Goal: Information Seeking & Learning: Learn about a topic

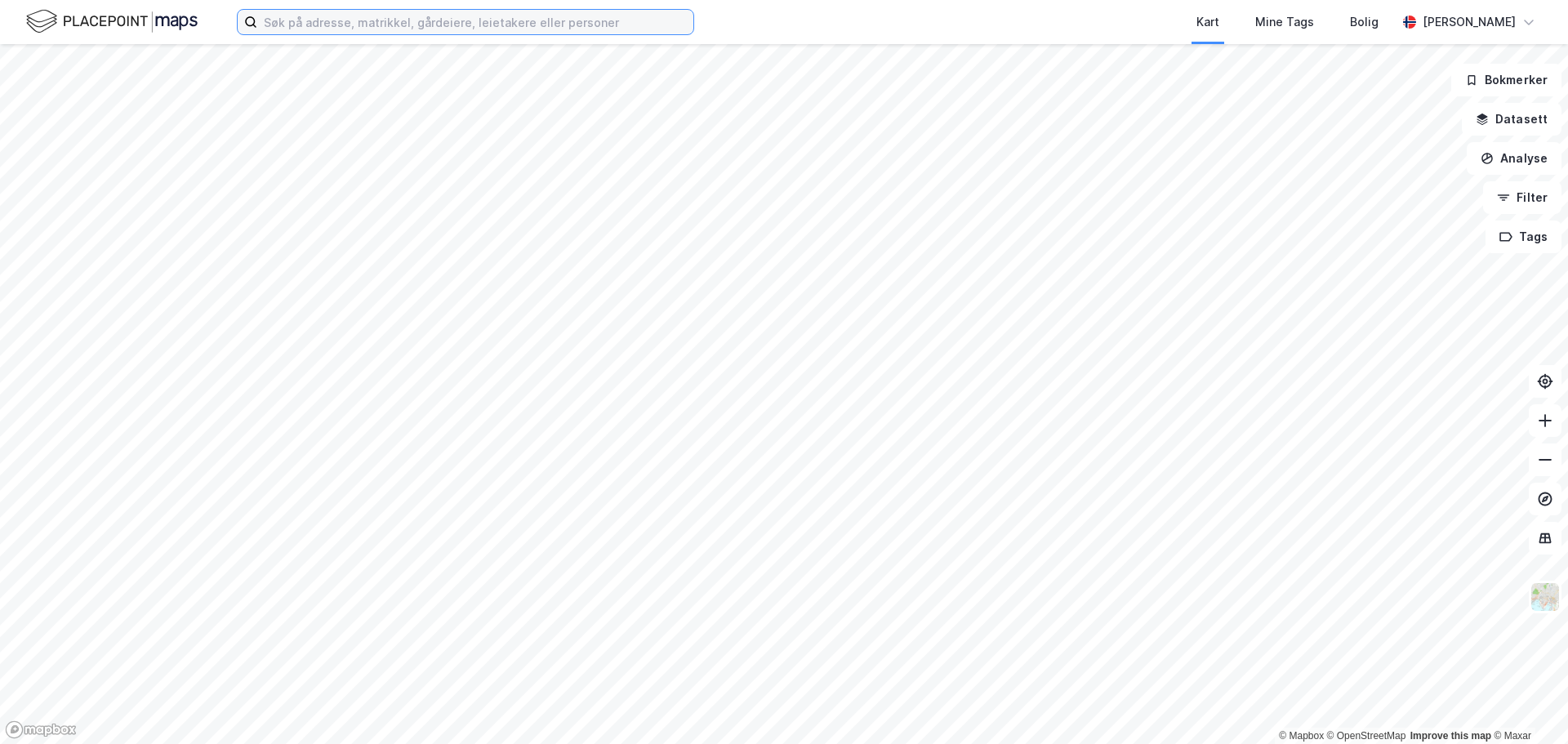
click at [395, 27] on input at bounding box center [475, 22] width 436 height 24
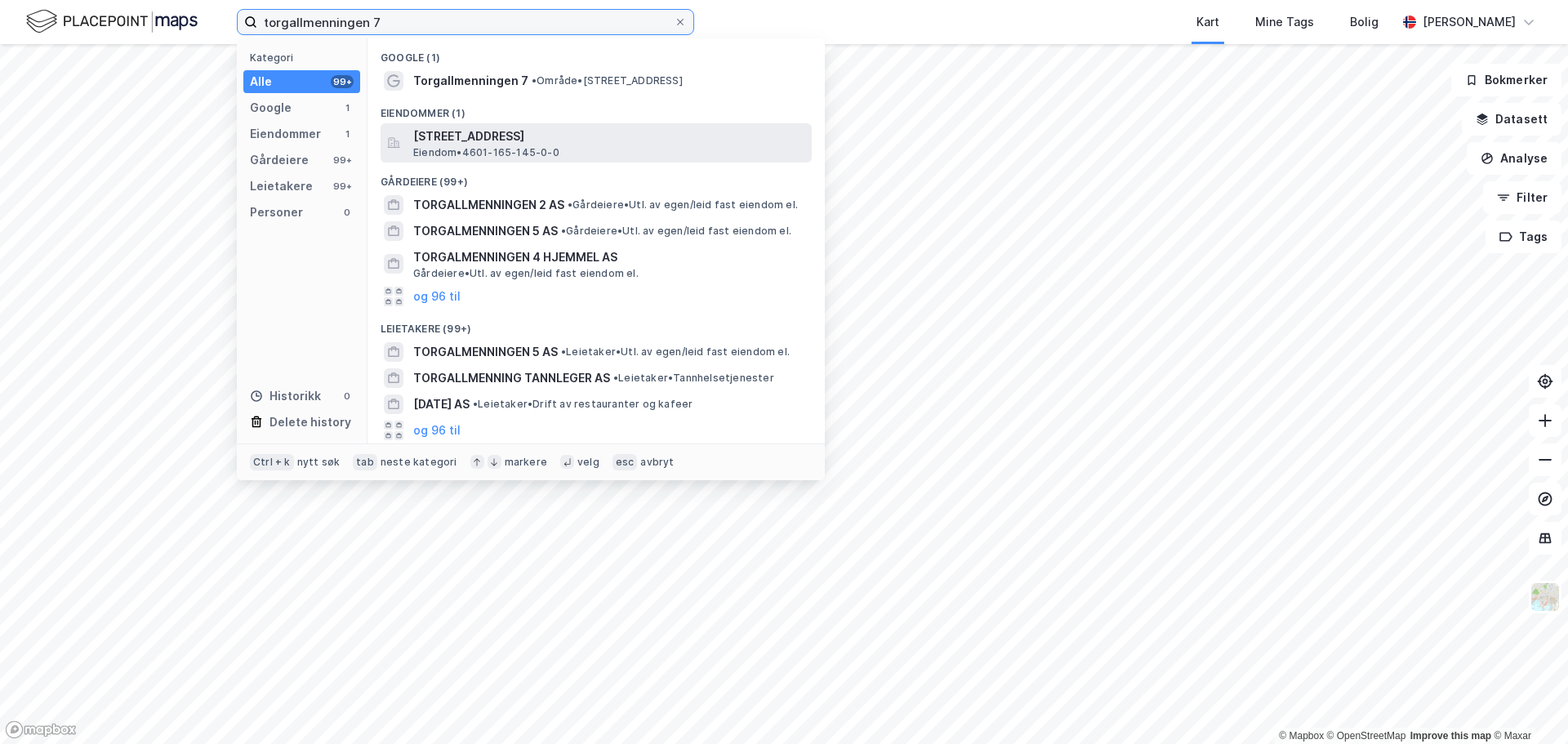
type input "torgallmenningen 7"
click at [473, 135] on span "[STREET_ADDRESS]" at bounding box center [609, 136] width 392 height 19
